Goal: Task Accomplishment & Management: Use online tool/utility

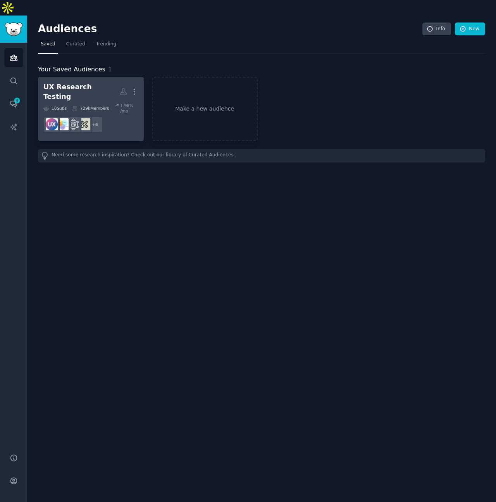
click at [124, 114] on dd "r/UXDesign + 6" at bounding box center [90, 125] width 95 height 22
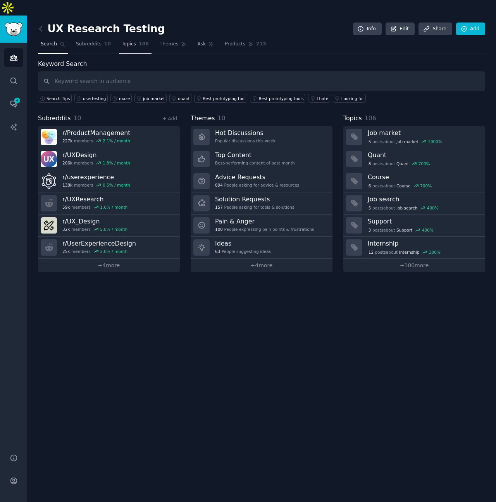
click at [135, 38] on link "Topics 106" at bounding box center [135, 46] width 33 height 16
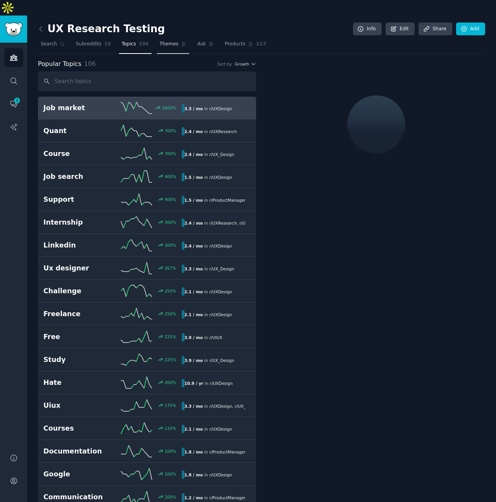
click at [160, 41] on span "Themes" at bounding box center [169, 44] width 19 height 7
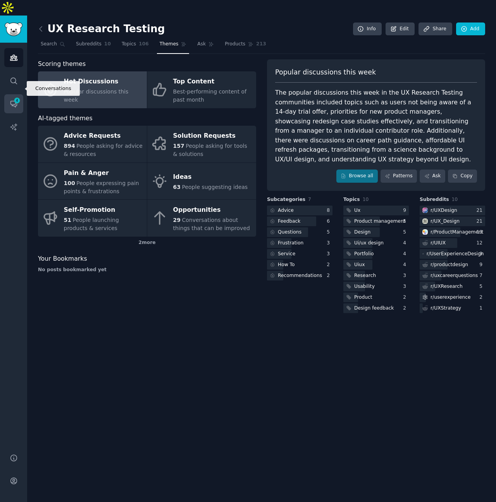
click at [15, 98] on span "4" at bounding box center [17, 100] width 7 height 5
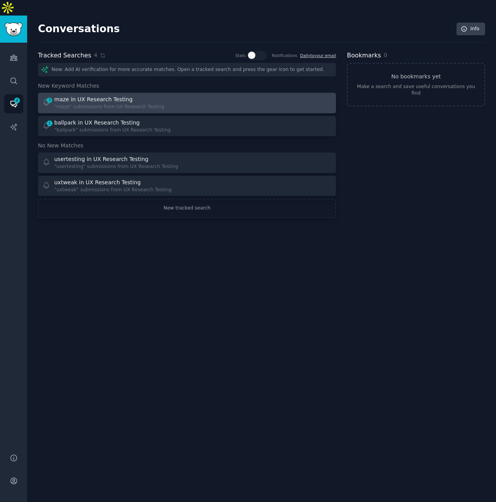
click at [152, 104] on div ""maze" submissions from UX Research Testing" at bounding box center [109, 107] width 110 height 7
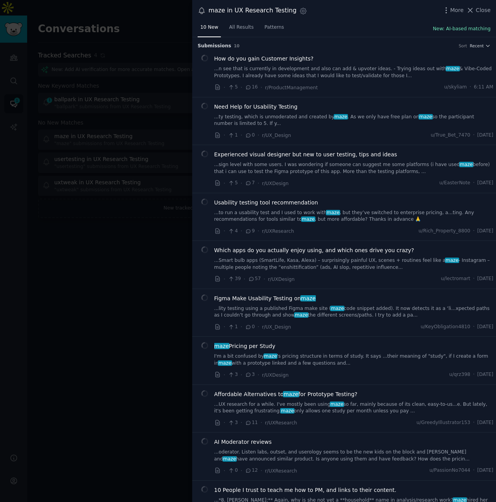
click at [470, 29] on button "New: AI-based matching" at bounding box center [462, 29] width 58 height 7
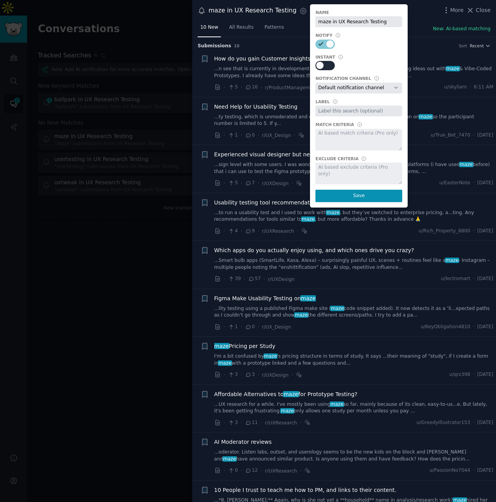
click at [318, 65] on icon at bounding box center [321, 65] width 7 height 7
checkbox input "true"
click at [339, 194] on button "Save" at bounding box center [359, 196] width 87 height 12
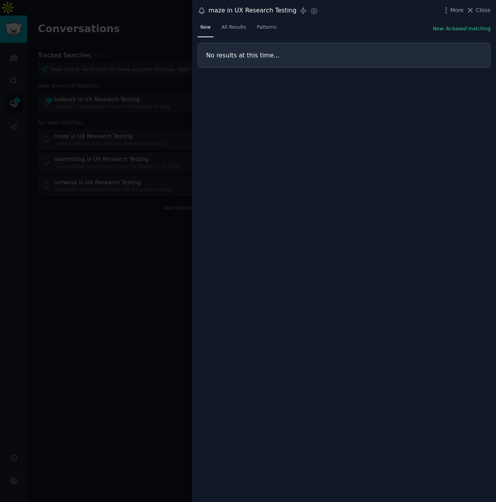
click at [99, 247] on div at bounding box center [248, 251] width 496 height 502
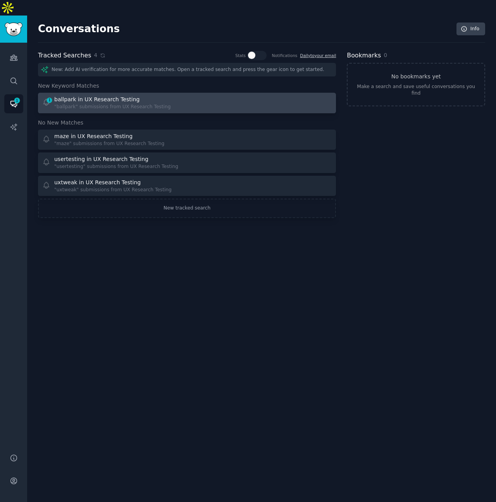
click at [110, 104] on div ""ballpark" submissions from UX Research Testing" at bounding box center [112, 107] width 116 height 7
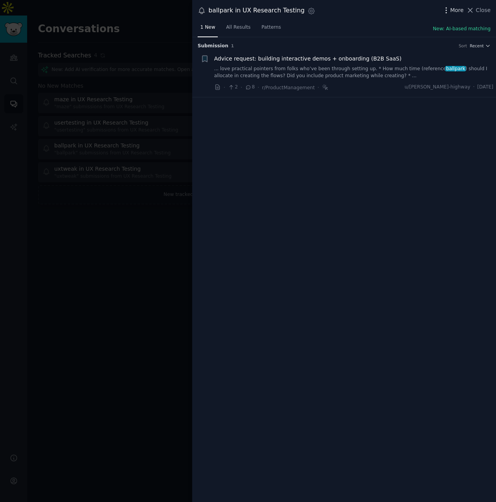
click at [454, 9] on span "More" at bounding box center [458, 10] width 14 height 8
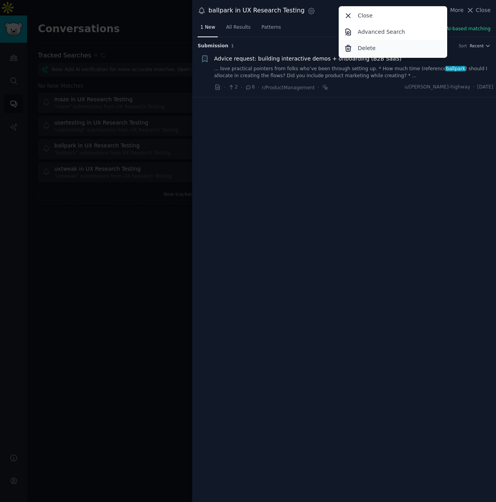
click at [369, 48] on p "Delete" at bounding box center [367, 48] width 18 height 8
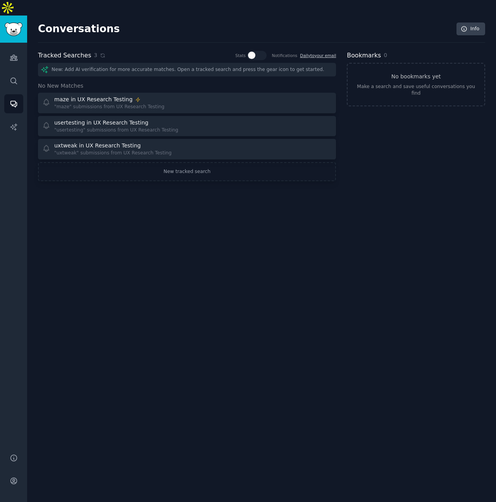
click at [333, 247] on div "Conversations Info Tracked Searches 3 Stats Notifications Daily to your email N…" at bounding box center [261, 267] width 469 height 502
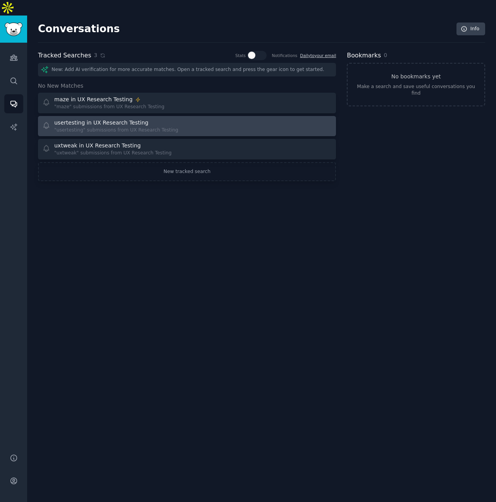
click at [186, 118] on link "usertesting in UX Research Testing "usertesting" submissions from UX Research T…" at bounding box center [187, 126] width 298 height 21
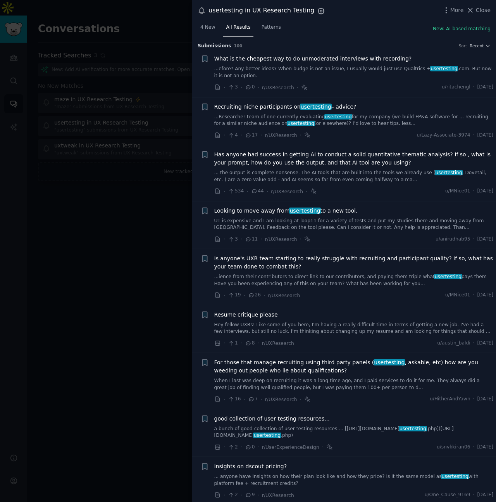
click at [320, 10] on icon "button" at bounding box center [321, 11] width 2 height 2
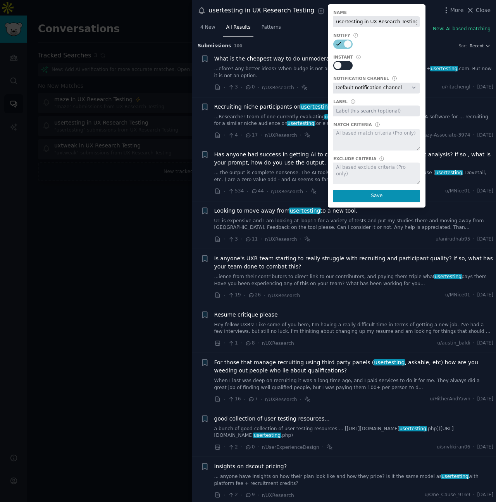
click at [344, 64] on div at bounding box center [342, 65] width 19 height 9
checkbox input "true"
click at [361, 193] on button "Save" at bounding box center [376, 196] width 87 height 12
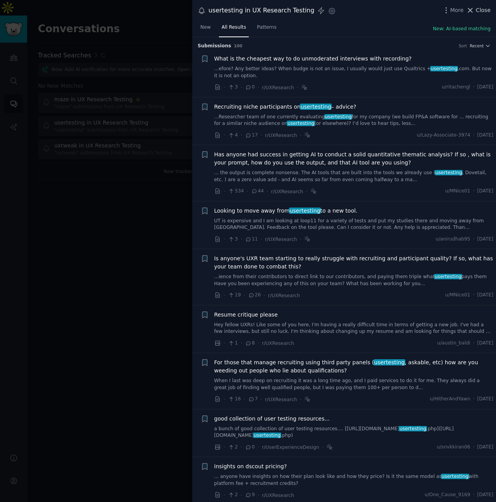
click at [480, 12] on span "Close" at bounding box center [483, 10] width 15 height 8
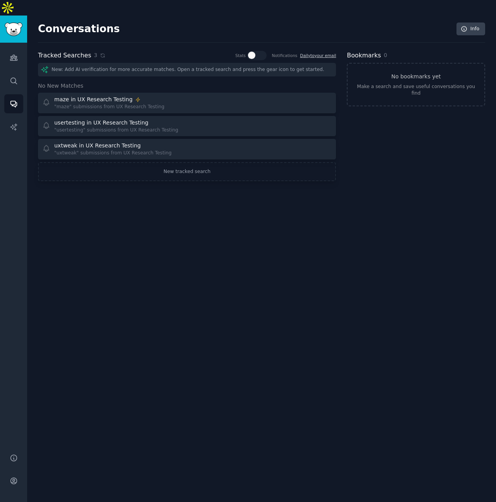
click at [226, 183] on div "Conversations Info Tracked Searches 3 Stats Notifications Daily to your email N…" at bounding box center [261, 267] width 469 height 502
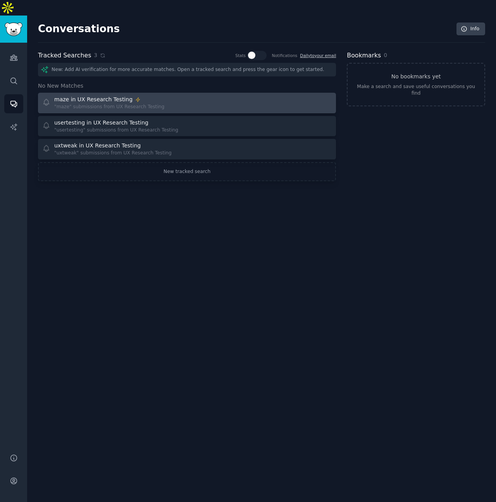
click at [174, 95] on div "maze in UX Research Testing "maze" submissions from UX Research Testing" at bounding box center [112, 102] width 140 height 15
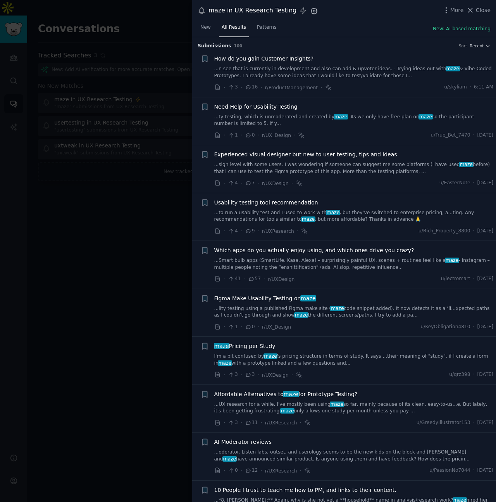
click at [311, 13] on icon "button" at bounding box center [314, 11] width 6 height 6
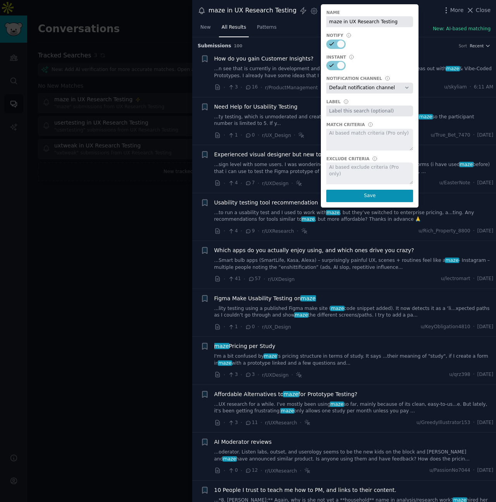
click at [288, 36] on div "New All Results Patterns New: AI-based matching" at bounding box center [344, 29] width 304 height 16
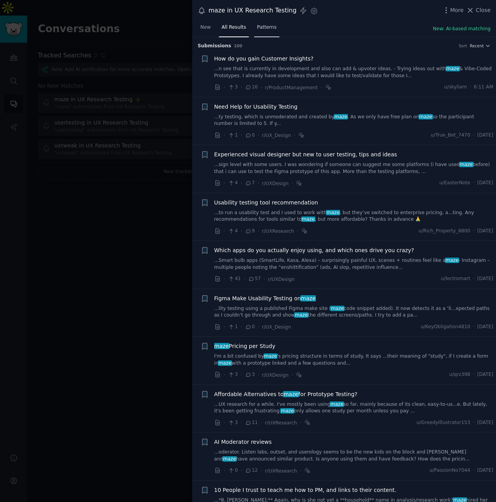
click at [267, 26] on span "Patterns" at bounding box center [266, 27] width 19 height 7
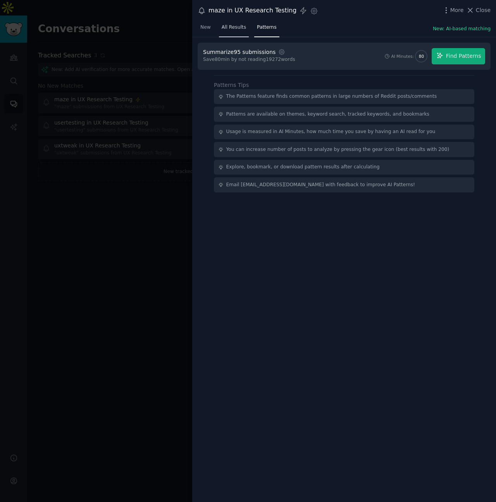
click at [231, 32] on link "All Results" at bounding box center [234, 29] width 30 height 16
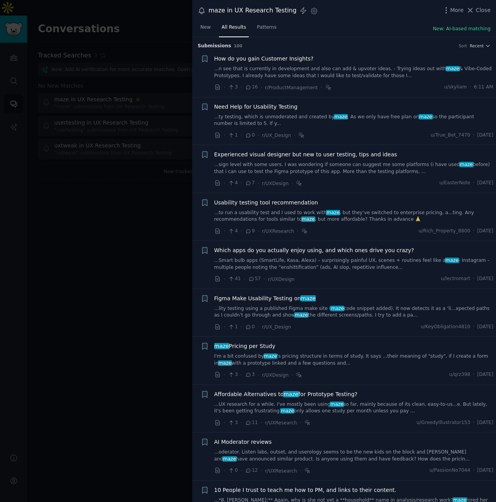
click at [142, 254] on div at bounding box center [248, 251] width 496 height 502
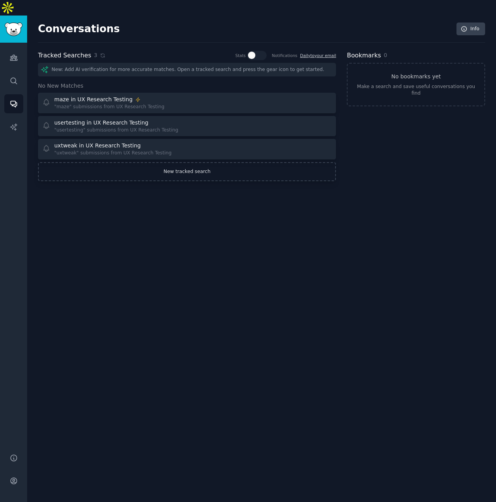
click at [199, 162] on link "New tracked search" at bounding box center [187, 171] width 298 height 19
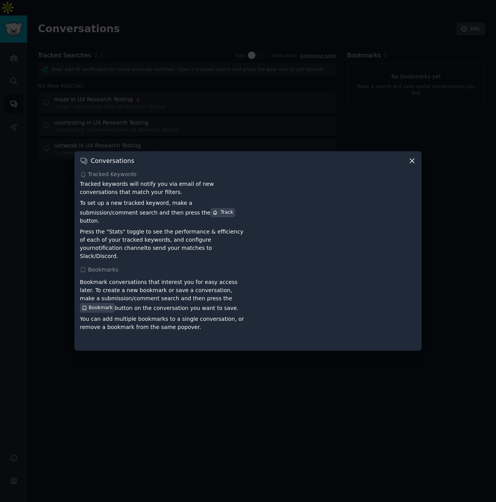
click at [414, 165] on icon at bounding box center [412, 161] width 8 height 8
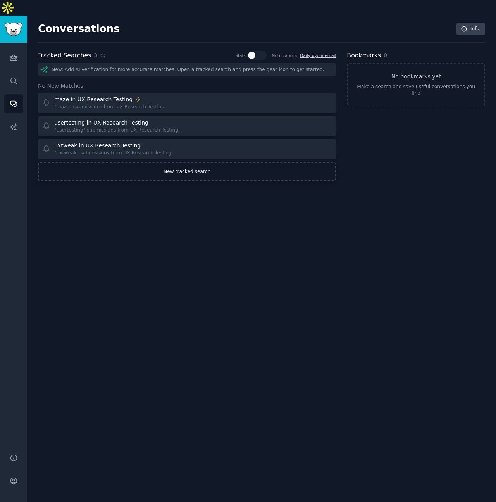
click at [170, 162] on link "New tracked search" at bounding box center [187, 171] width 298 height 19
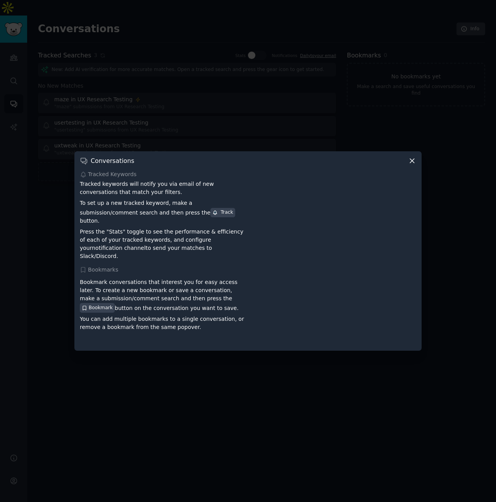
click at [411, 171] on div "Conversations Tracked Keywords Tracked keywords will notify you via email of ne…" at bounding box center [247, 250] width 347 height 199
click at [416, 165] on icon at bounding box center [412, 161] width 8 height 8
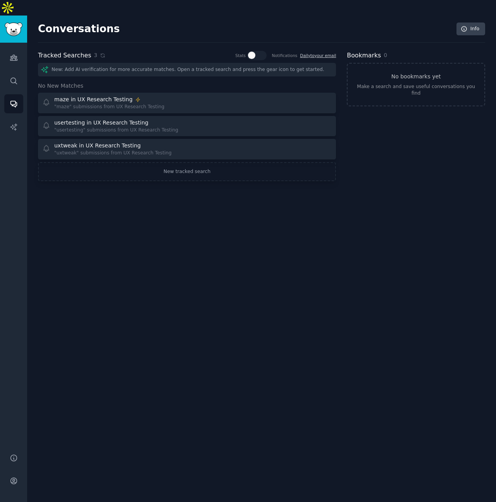
click at [76, 63] on div "New: Add AI verification for more accurate matches. Open a tracked search and p…" at bounding box center [187, 70] width 298 height 14
click at [114, 217] on div "Conversations Info Tracked Searches 3 Show stats on frequency & accuracy of eac…" at bounding box center [261, 267] width 469 height 502
click at [14, 72] on link "Search" at bounding box center [13, 80] width 19 height 19
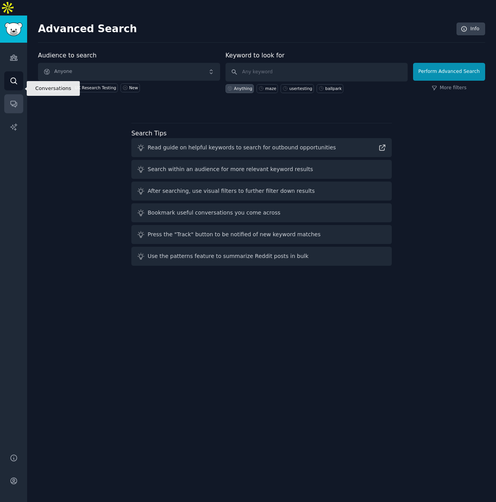
click at [19, 94] on link "Conversations" at bounding box center [13, 103] width 19 height 19
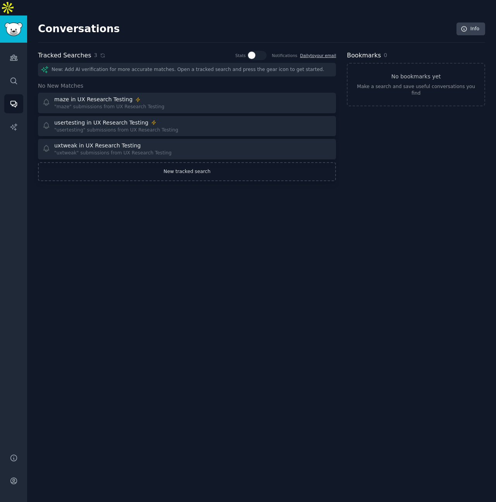
click at [161, 162] on link "New tracked search" at bounding box center [187, 171] width 298 height 19
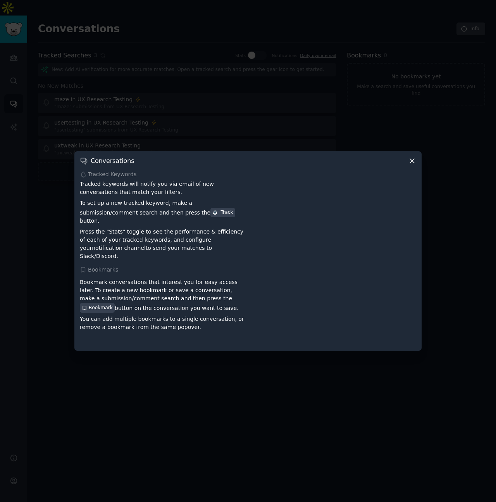
click at [212, 216] on div "Track" at bounding box center [222, 212] width 21 height 7
click at [160, 246] on p "Press the "Stats" toggle to see the performance & efficiency of each of your tr…" at bounding box center [163, 244] width 166 height 33
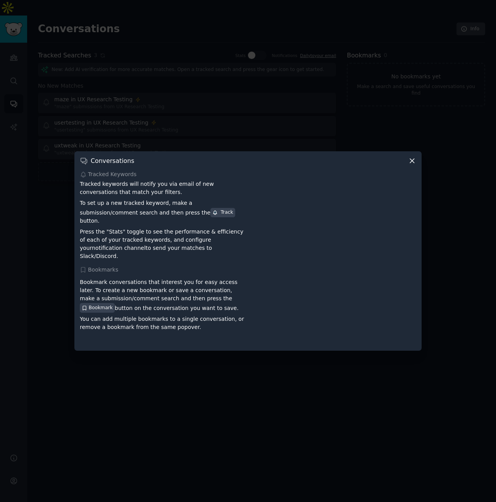
click at [160, 245] on p "Press the "Stats" toggle to see the performance & efficiency of each of your tr…" at bounding box center [163, 244] width 166 height 33
click at [416, 164] on icon at bounding box center [412, 161] width 8 height 8
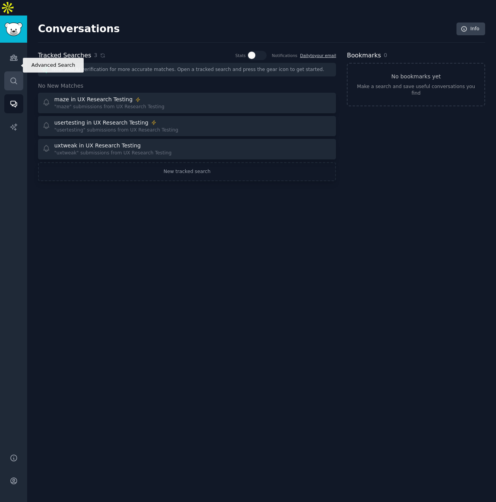
click at [9, 71] on link "Search" at bounding box center [13, 80] width 19 height 19
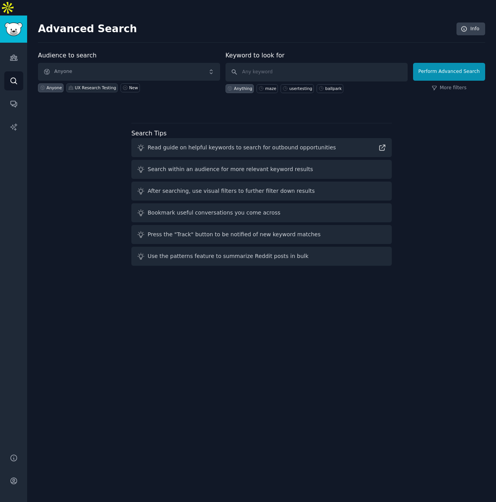
click at [102, 85] on div "UX Research Testing" at bounding box center [95, 87] width 41 height 5
type input "dovetail"
click at [461, 63] on button "Perform Advanced Search" at bounding box center [449, 72] width 72 height 18
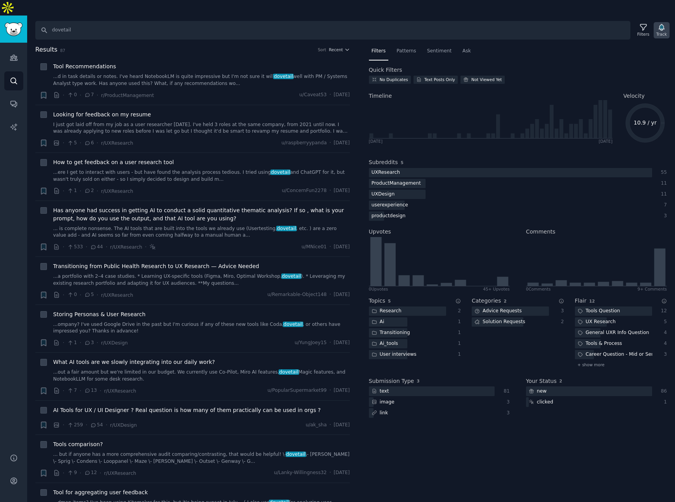
click at [496, 23] on icon "button" at bounding box center [661, 27] width 8 height 8
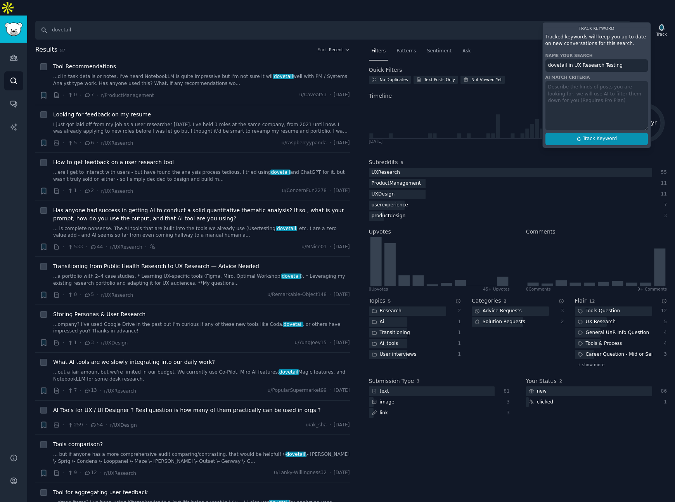
click at [496, 133] on button "Track Keyword" at bounding box center [596, 139] width 102 height 12
type input "dovetail in UX Research Testing"
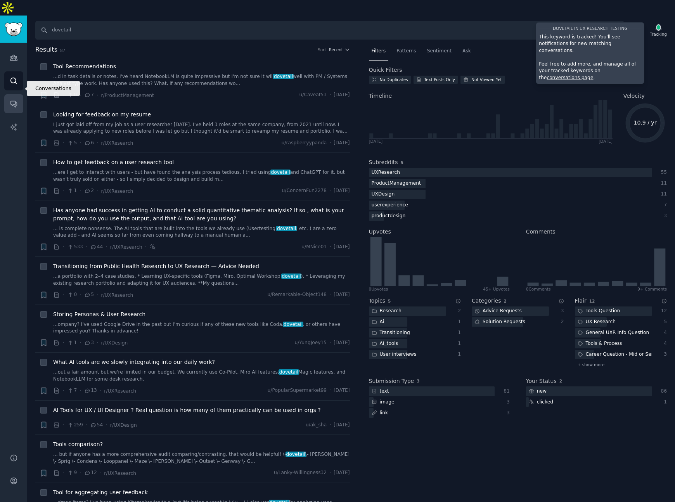
click at [13, 100] on icon "Sidebar" at bounding box center [14, 104] width 8 height 8
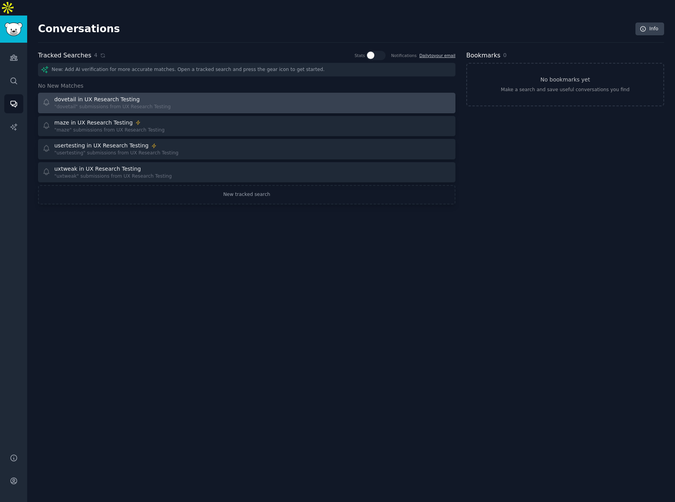
click at [176, 95] on div "dovetail in UX Research Testing "dovetail" submissions from UX Research Testing" at bounding box center [141, 102] width 199 height 15
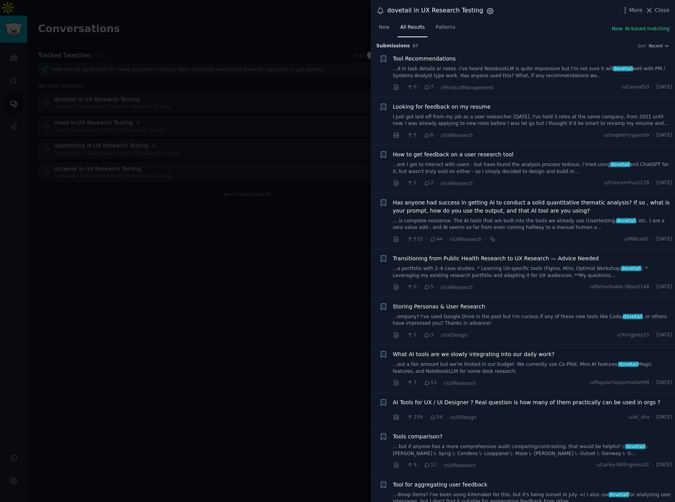
click at [486, 10] on icon "button" at bounding box center [490, 11] width 8 height 8
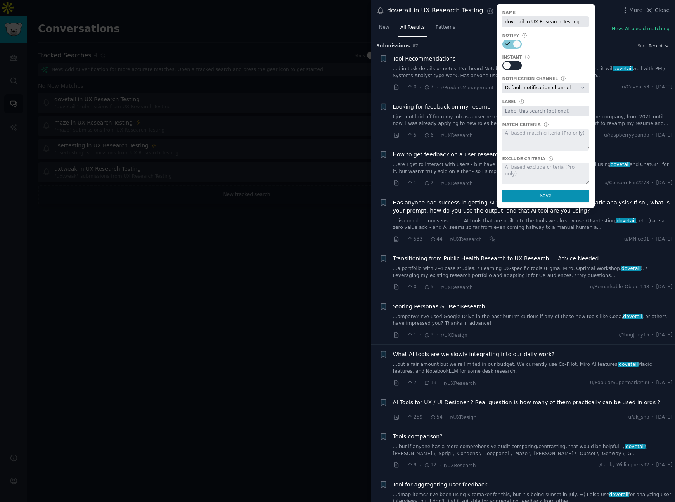
click at [496, 67] on div at bounding box center [515, 65] width 4 height 7
checkbox input "true"
click at [496, 197] on button "Save" at bounding box center [545, 196] width 87 height 12
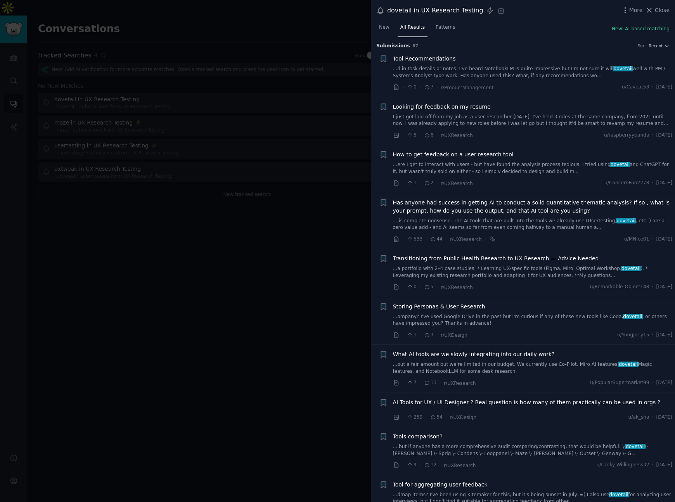
click at [200, 211] on div at bounding box center [337, 251] width 675 height 502
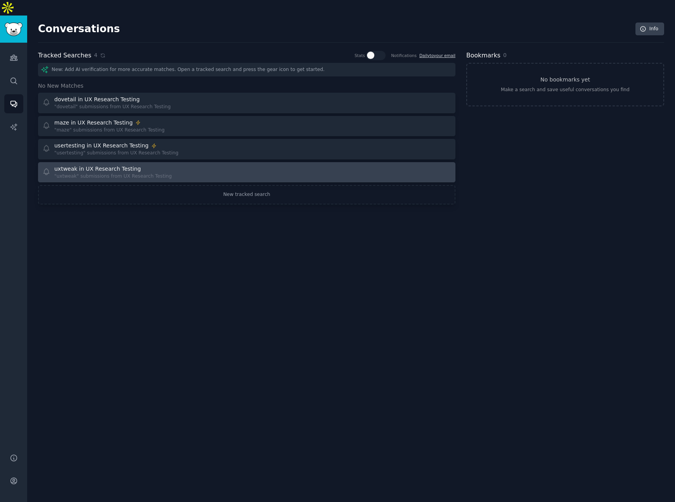
click at [190, 165] on div "uxtweak in UX Research Testing "uxtweak" submissions from UX Research Testing" at bounding box center [141, 172] width 199 height 15
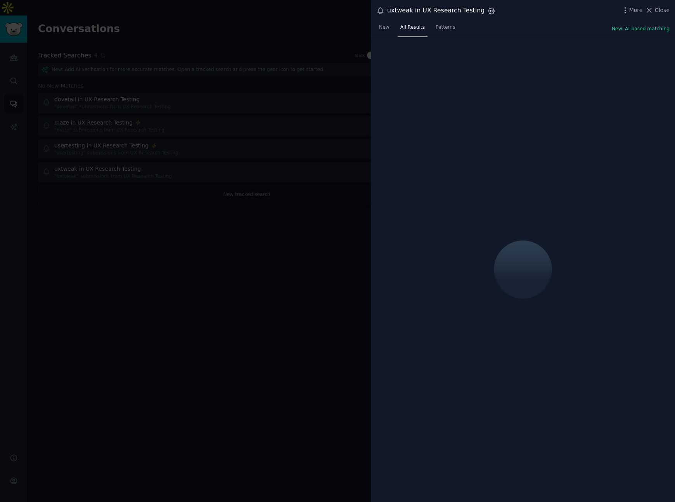
click at [487, 12] on icon "button" at bounding box center [491, 11] width 8 height 8
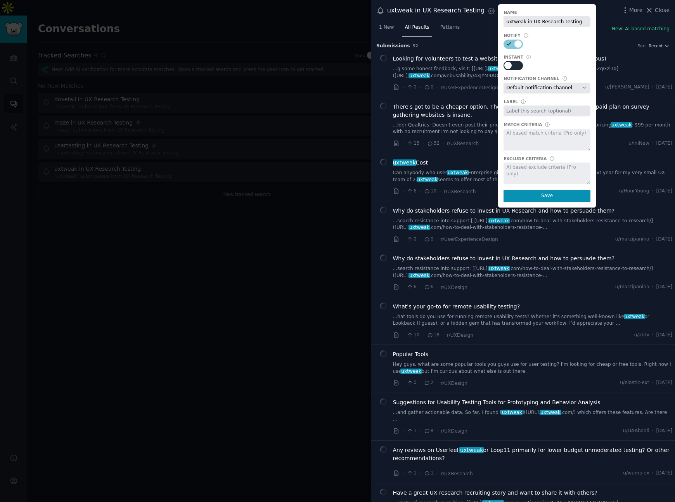
click at [496, 62] on div at bounding box center [516, 65] width 4 height 7
checkbox input "true"
click at [496, 195] on button "Save" at bounding box center [546, 196] width 87 height 12
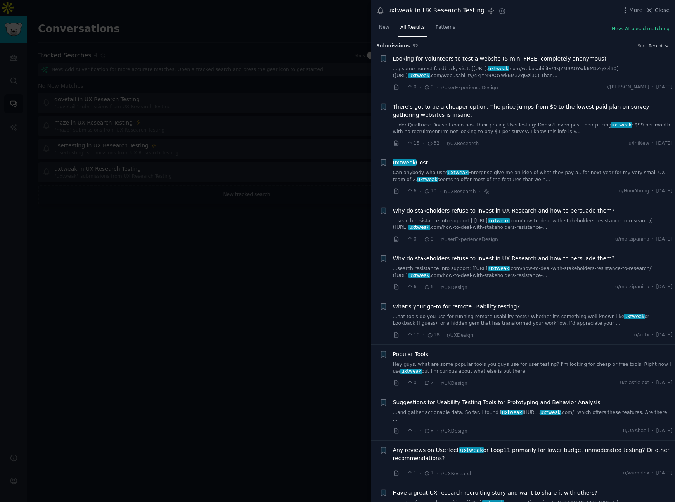
click at [328, 244] on div at bounding box center [337, 251] width 675 height 502
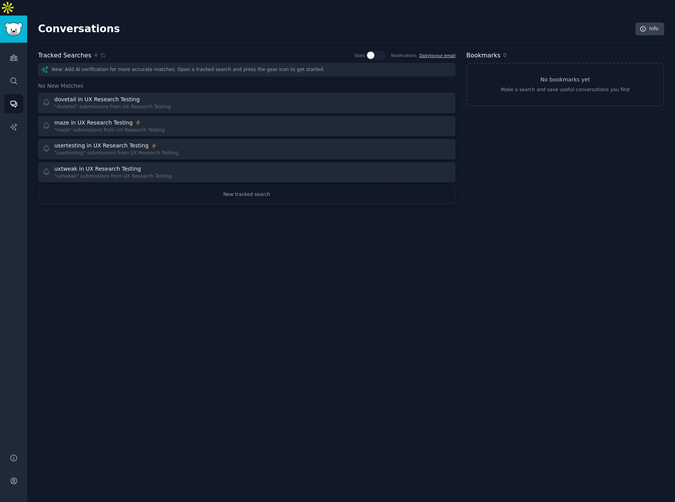
click at [496, 191] on div "Conversations Info Tracked Searches 4 Stats Notifications Daily to your email N…" at bounding box center [351, 117] width 626 height 183
